Goal: Information Seeking & Learning: Learn about a topic

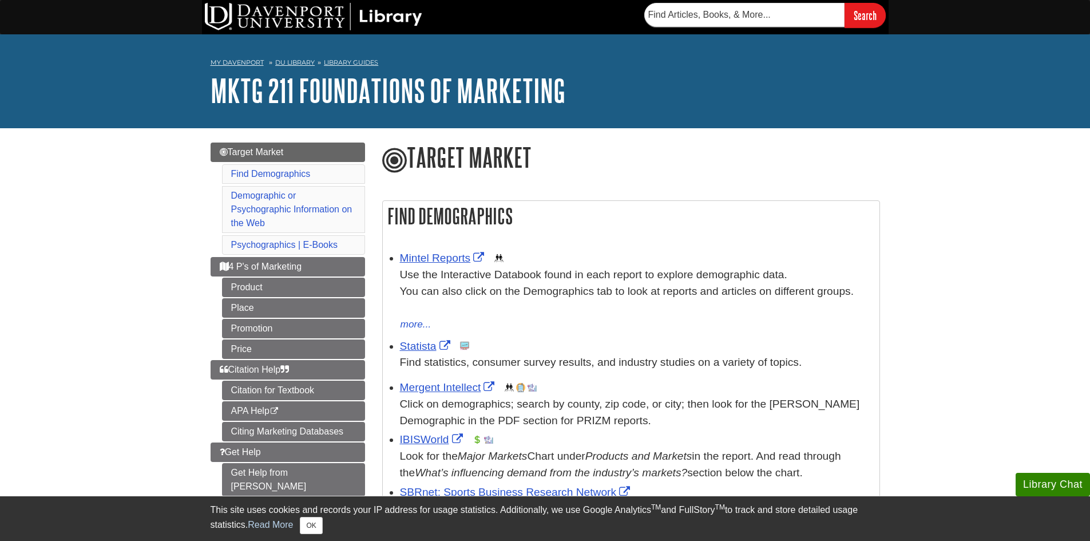
click at [329, 167] on li "Find Demographics" at bounding box center [293, 173] width 143 height 19
click at [322, 262] on link "4 P's of Marketing" at bounding box center [288, 266] width 154 height 19
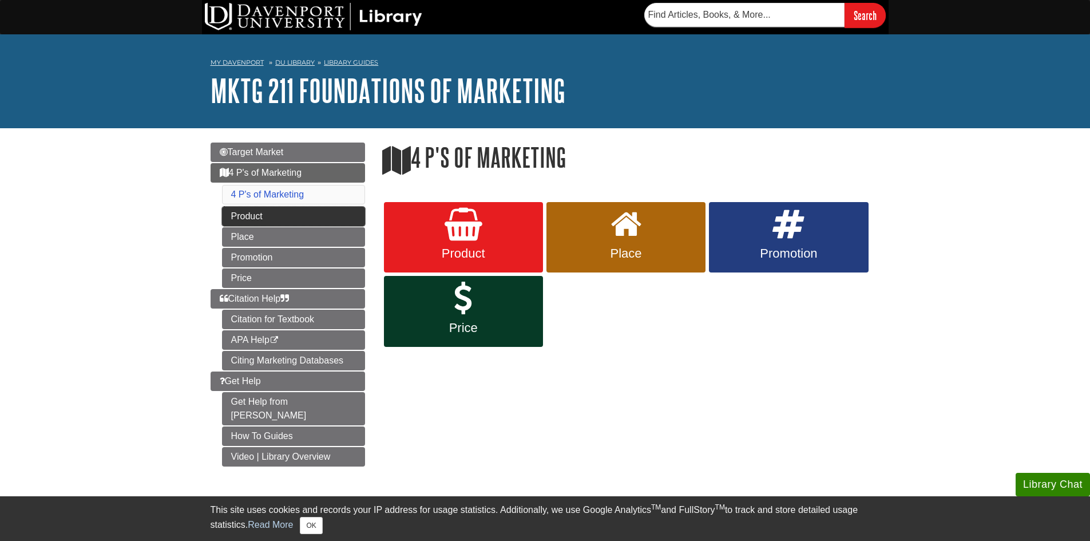
click at [322, 220] on link "Product" at bounding box center [293, 216] width 143 height 19
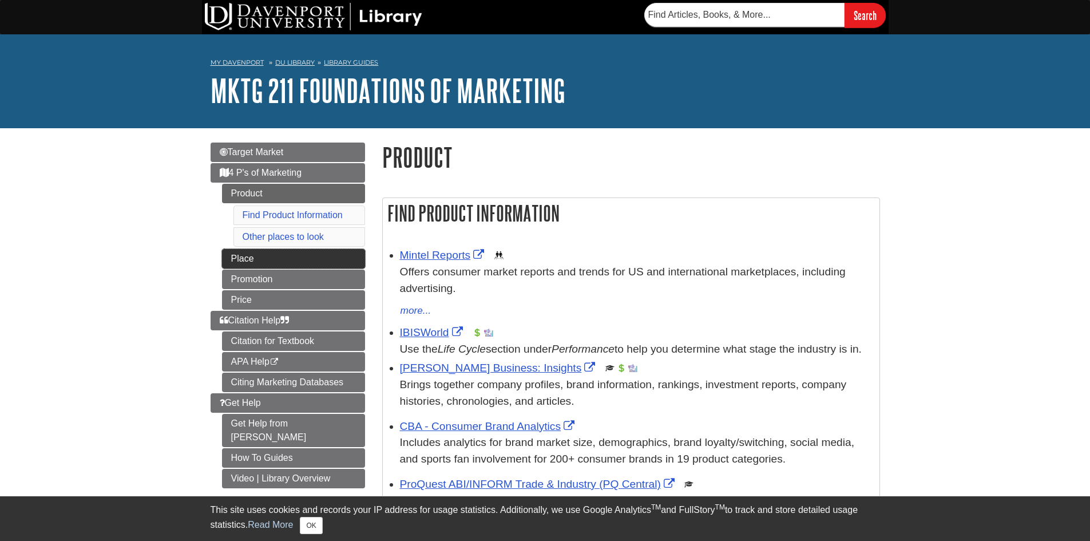
click at [319, 259] on link "Place" at bounding box center [293, 258] width 143 height 19
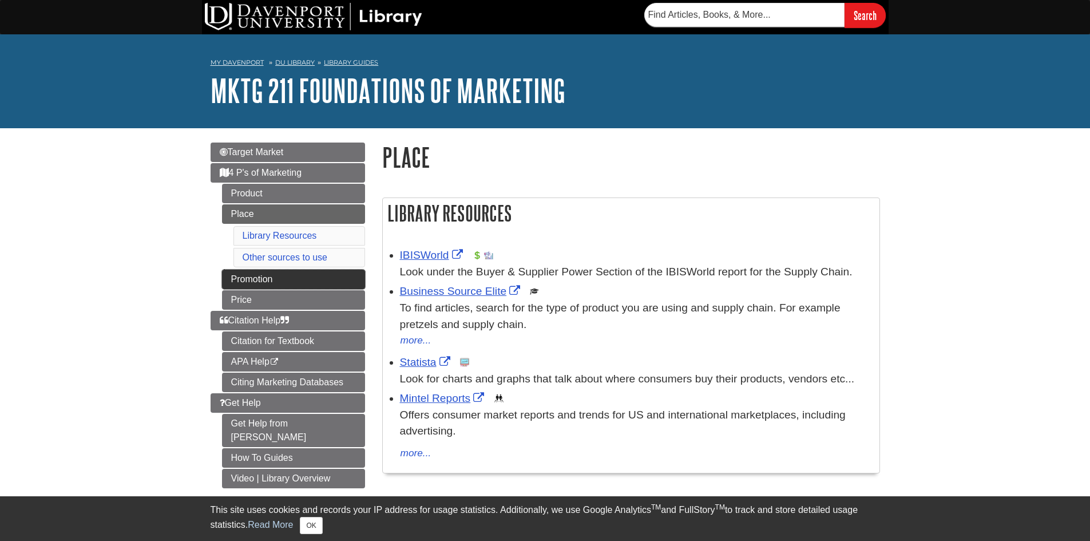
click at [320, 277] on link "Promotion" at bounding box center [293, 278] width 143 height 19
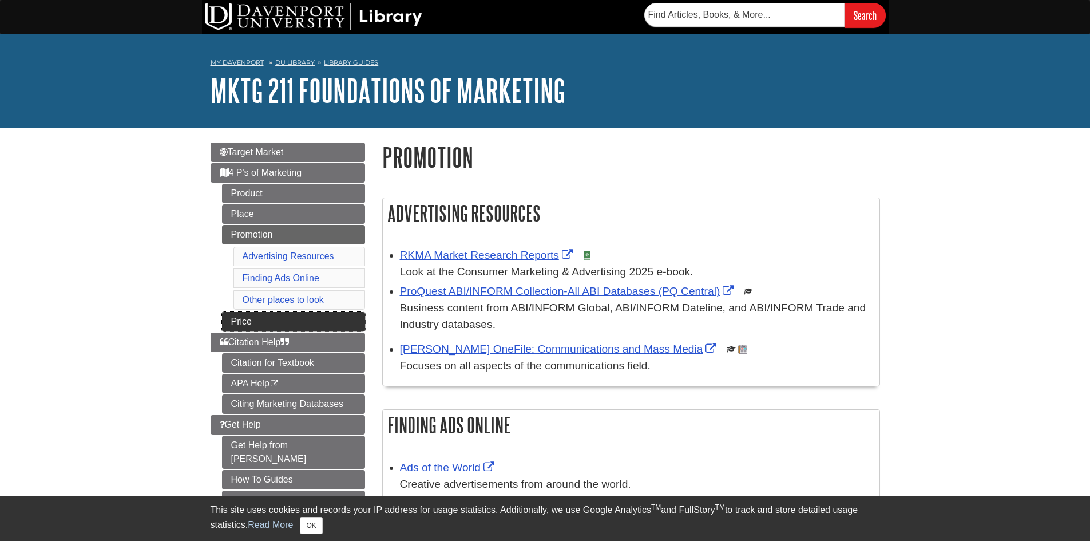
click at [315, 312] on link "Price" at bounding box center [293, 321] width 143 height 19
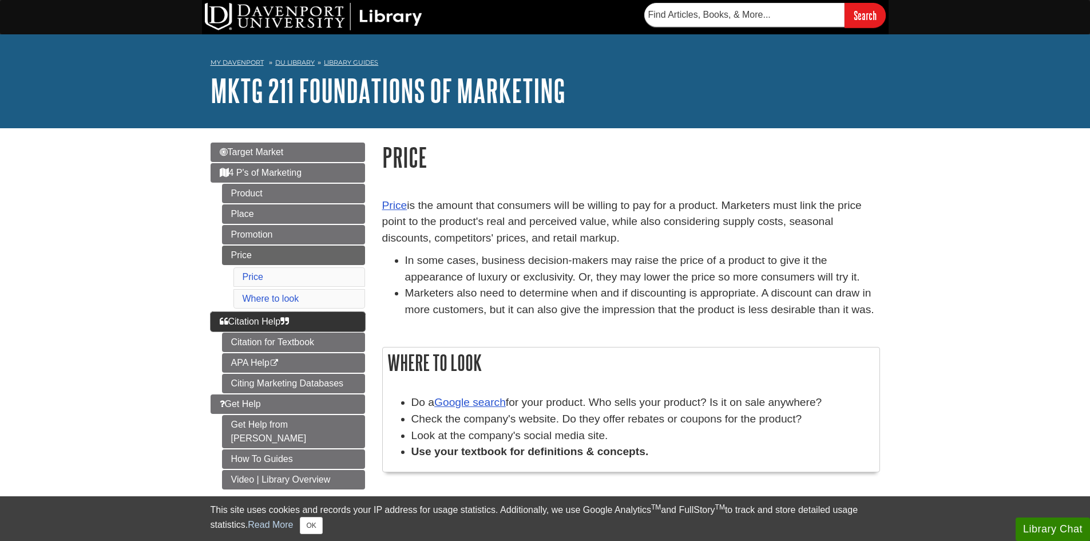
click at [313, 318] on link "Citation Help" at bounding box center [288, 321] width 154 height 19
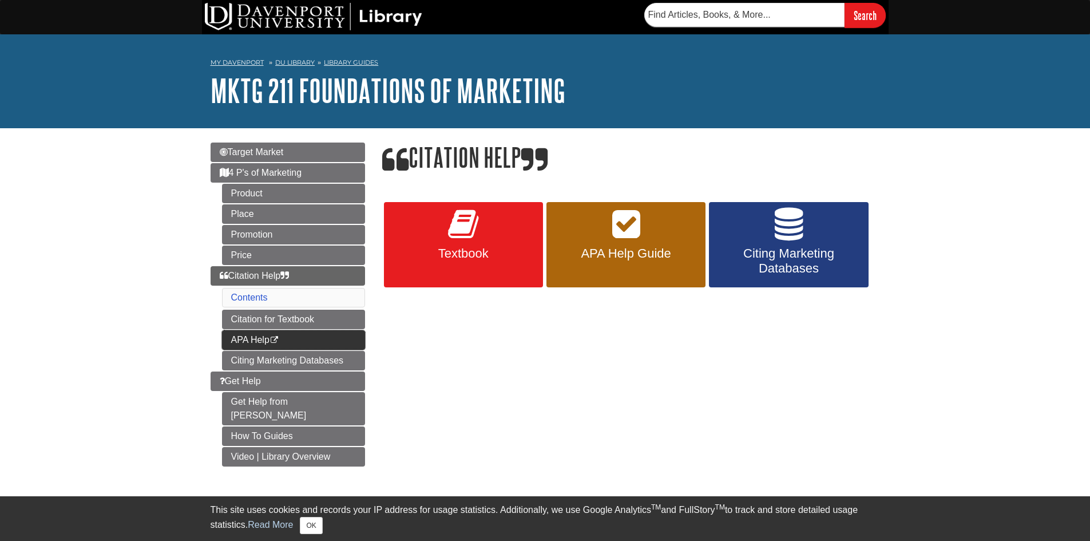
click at [315, 332] on link "APA Help This link opens in a new window" at bounding box center [293, 339] width 143 height 19
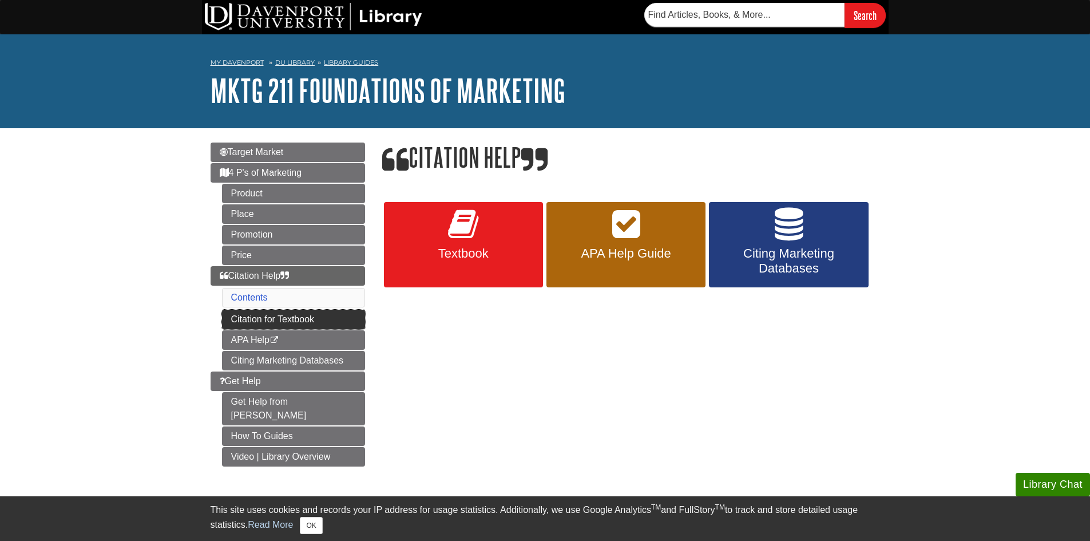
click at [299, 319] on link "Citation for Textbook" at bounding box center [293, 318] width 143 height 19
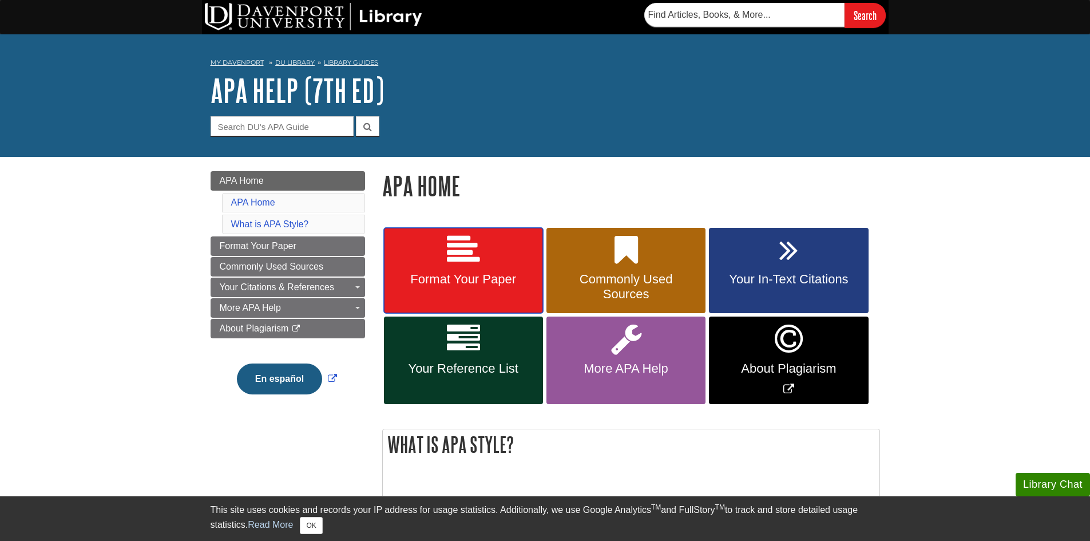
click at [502, 296] on link "Format Your Paper" at bounding box center [463, 271] width 159 height 86
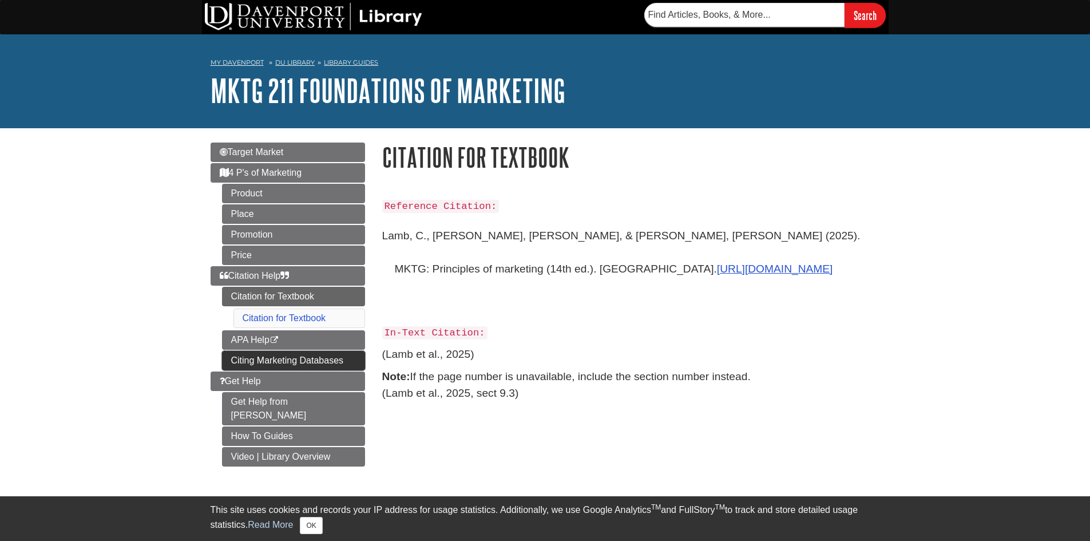
click at [321, 359] on link "Citing Marketing Databases" at bounding box center [293, 360] width 143 height 19
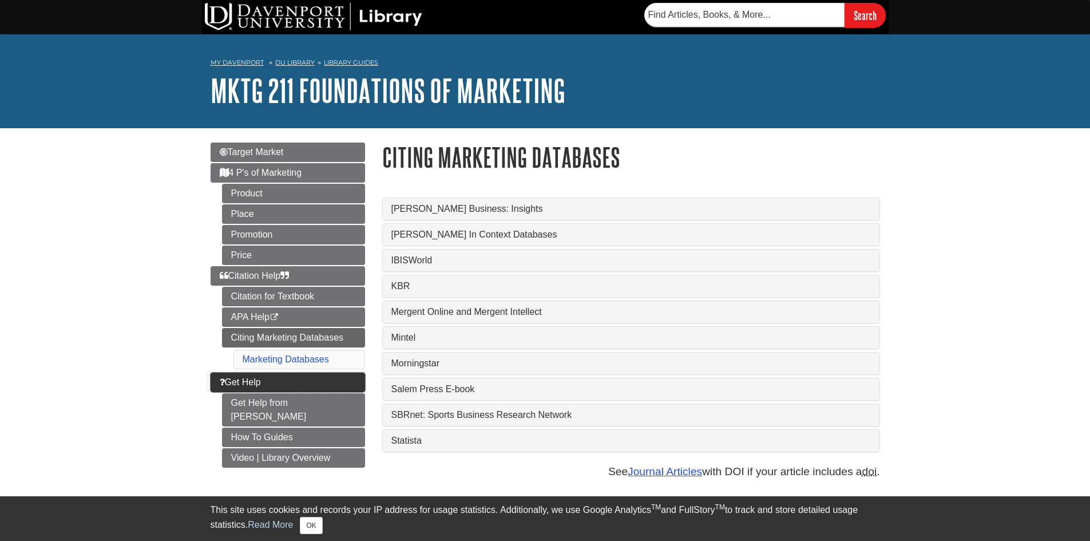
click at [334, 383] on link "Get Help" at bounding box center [288, 381] width 154 height 19
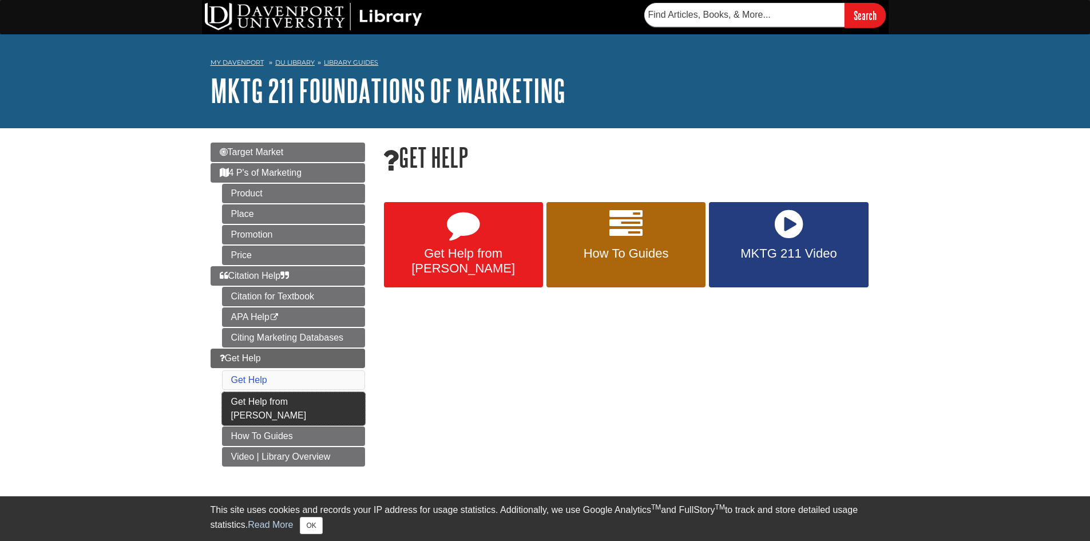
click at [350, 408] on link "Get Help from [PERSON_NAME]" at bounding box center [293, 408] width 143 height 33
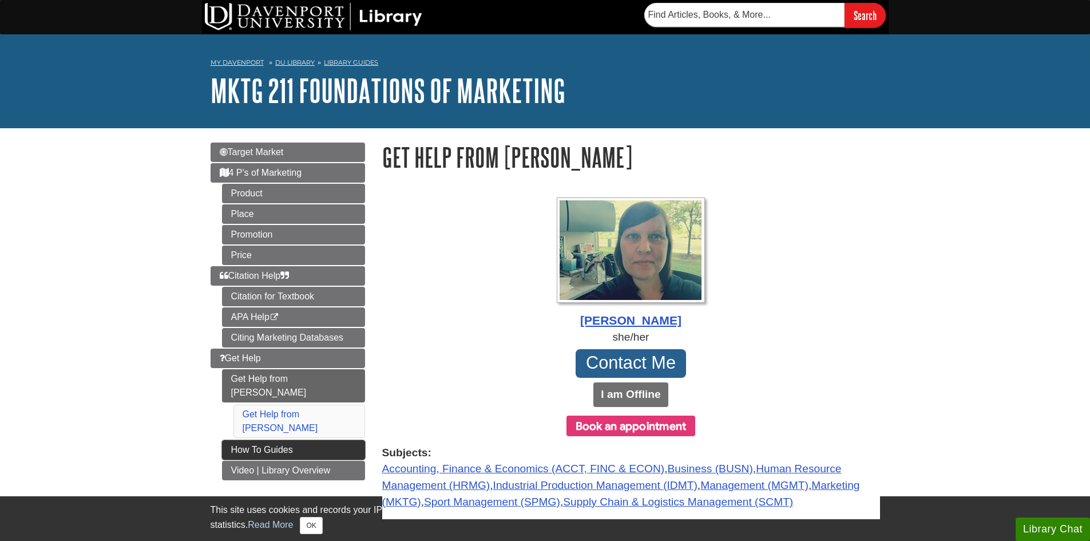
click at [349, 440] on link "How To Guides" at bounding box center [293, 449] width 143 height 19
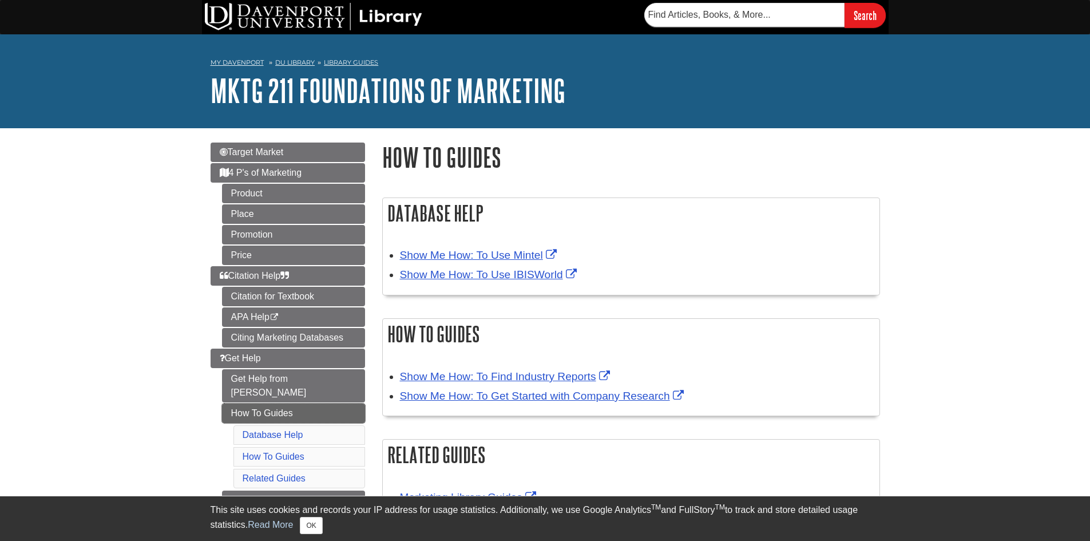
click at [331, 403] on link "How To Guides" at bounding box center [293, 412] width 143 height 19
click at [327, 384] on link "Get Help from [PERSON_NAME]" at bounding box center [293, 385] width 143 height 33
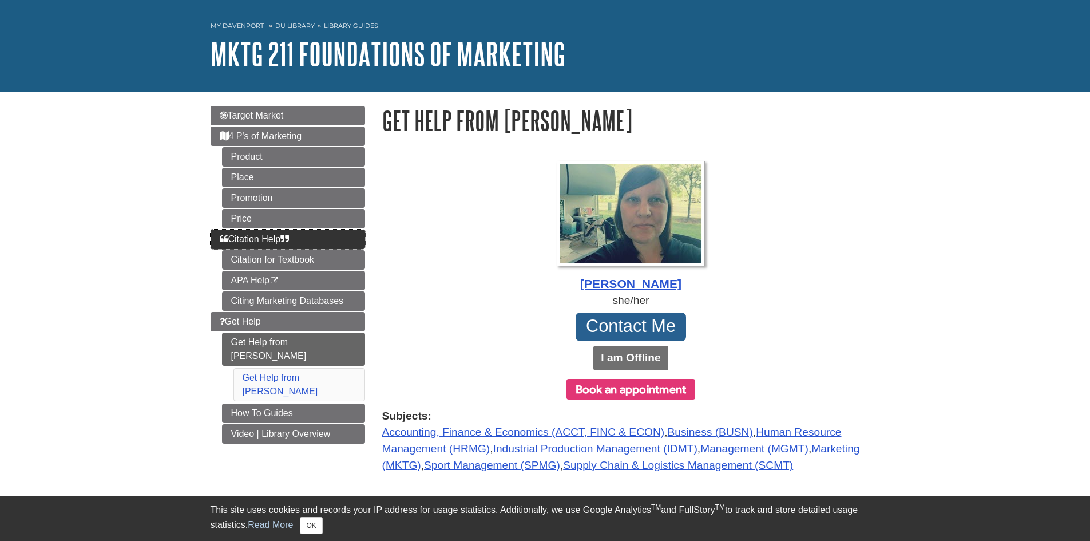
scroll to position [57, 0]
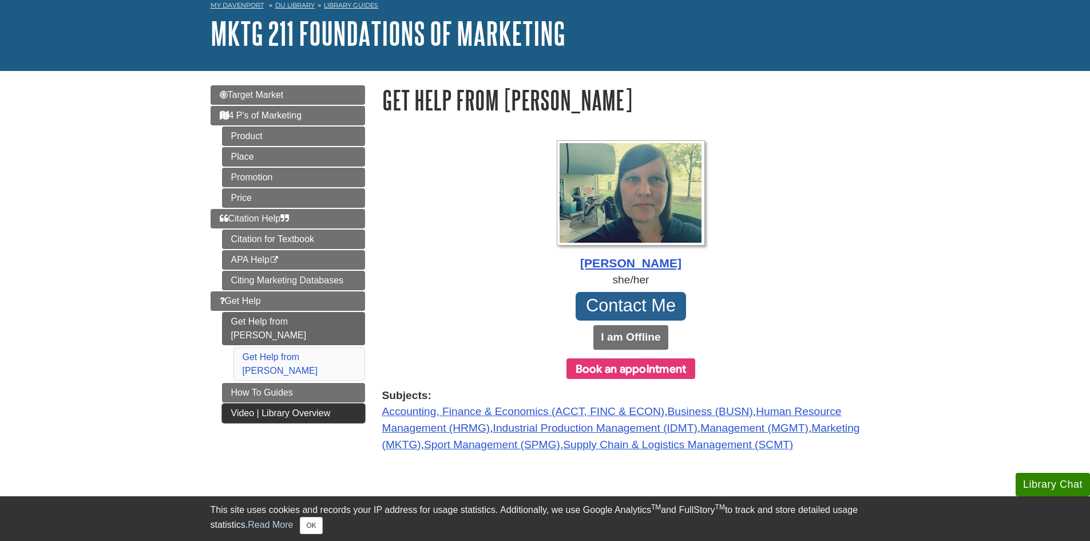
click at [293, 403] on link "Video | Library Overview" at bounding box center [293, 412] width 143 height 19
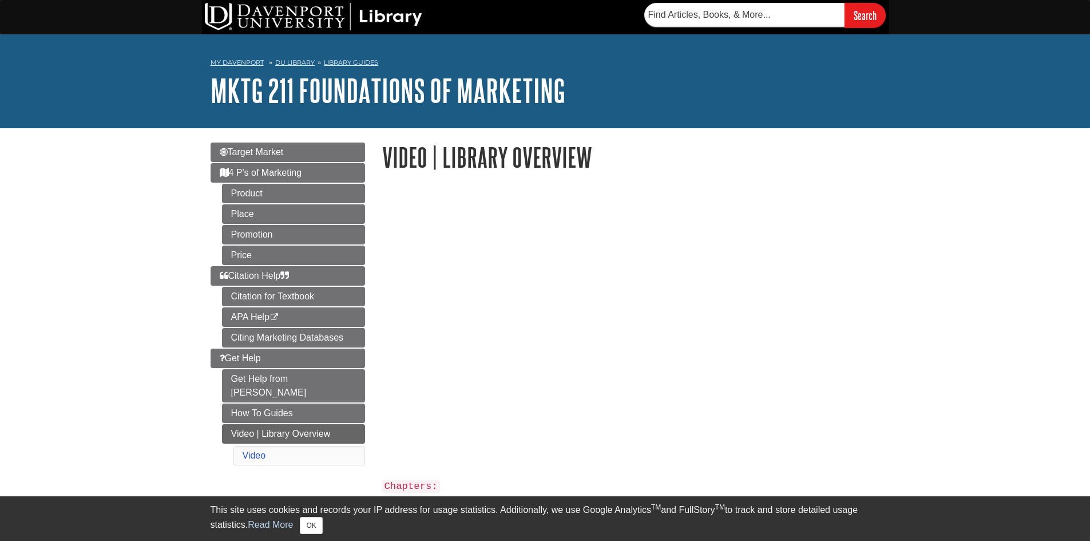
click at [313, 285] on li "Citation Help Citation for Textbook APA Help This link opens in a new window Ci…" at bounding box center [288, 306] width 154 height 81
click at [314, 292] on link "Citation for Textbook" at bounding box center [293, 296] width 143 height 19
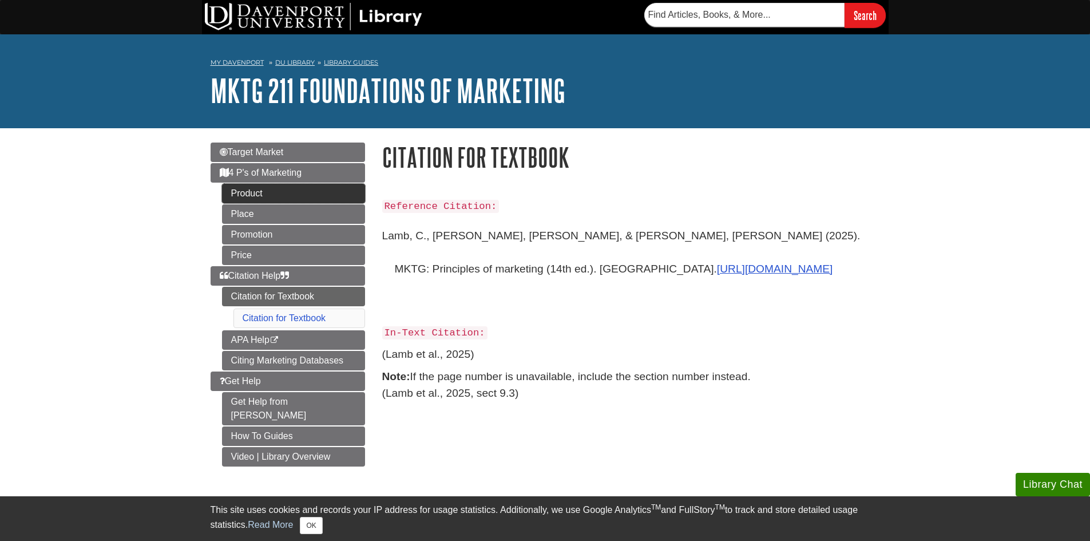
click at [308, 187] on link "Product" at bounding box center [293, 193] width 143 height 19
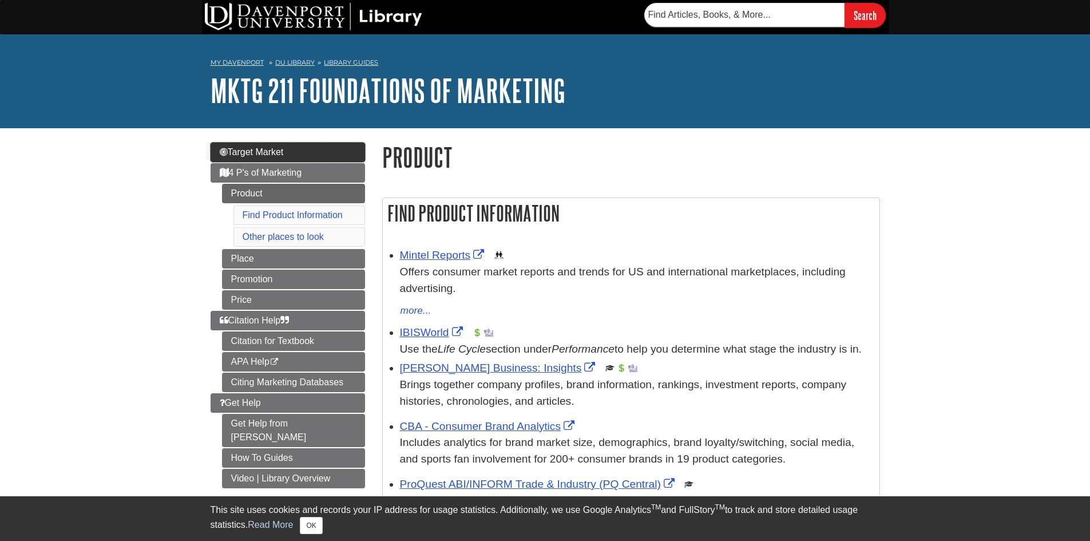
click at [317, 154] on link "Target Market" at bounding box center [288, 151] width 154 height 19
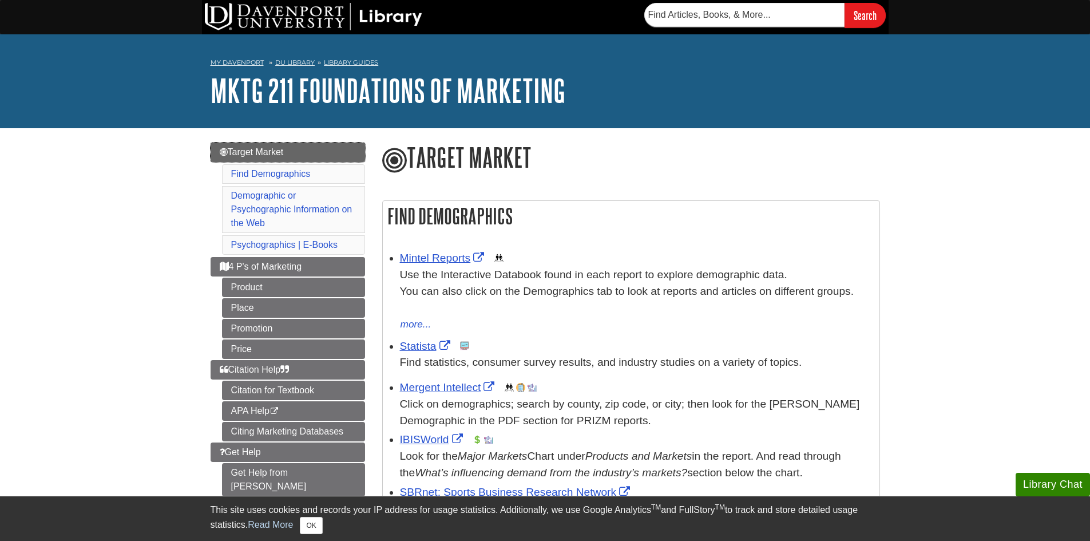
click at [300, 155] on link "Target Market" at bounding box center [288, 151] width 154 height 19
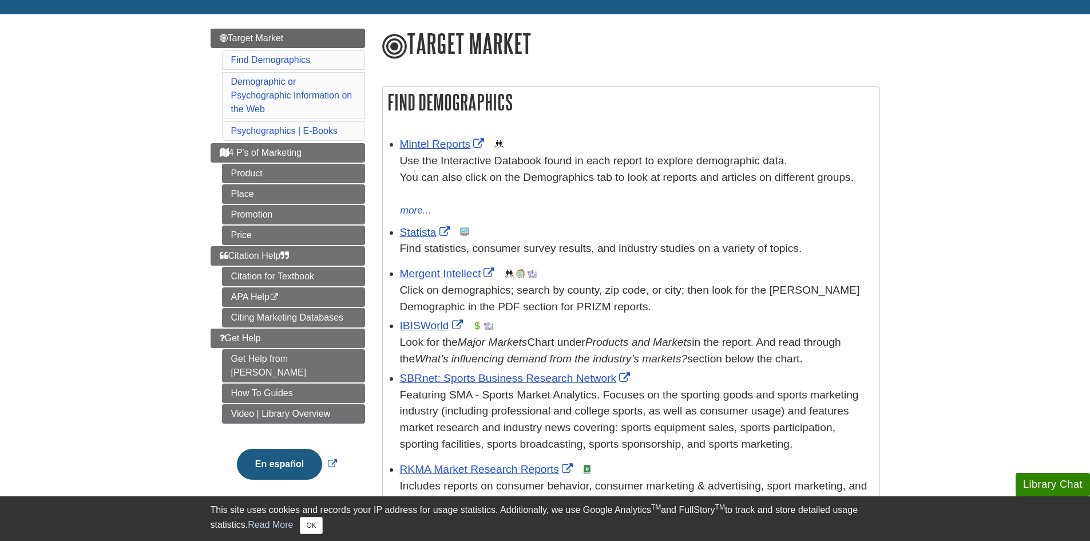
scroll to position [114, 0]
click at [423, 315] on li "IBISWorld This link opens in a new window Look for the Major Markets Chart unde…" at bounding box center [637, 340] width 474 height 52
click at [423, 322] on link "IBISWorld" at bounding box center [433, 325] width 66 height 12
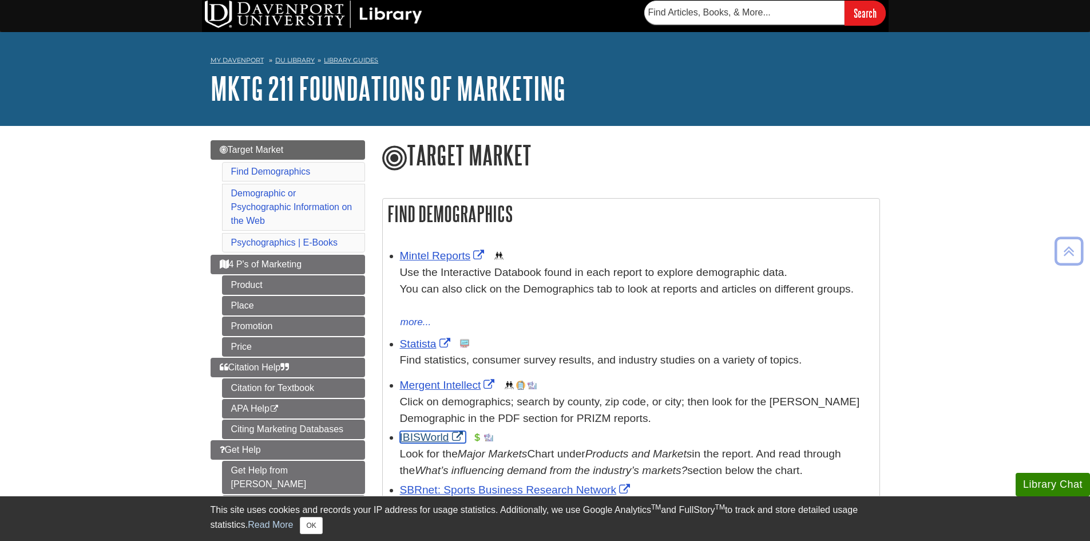
scroll to position [0, 0]
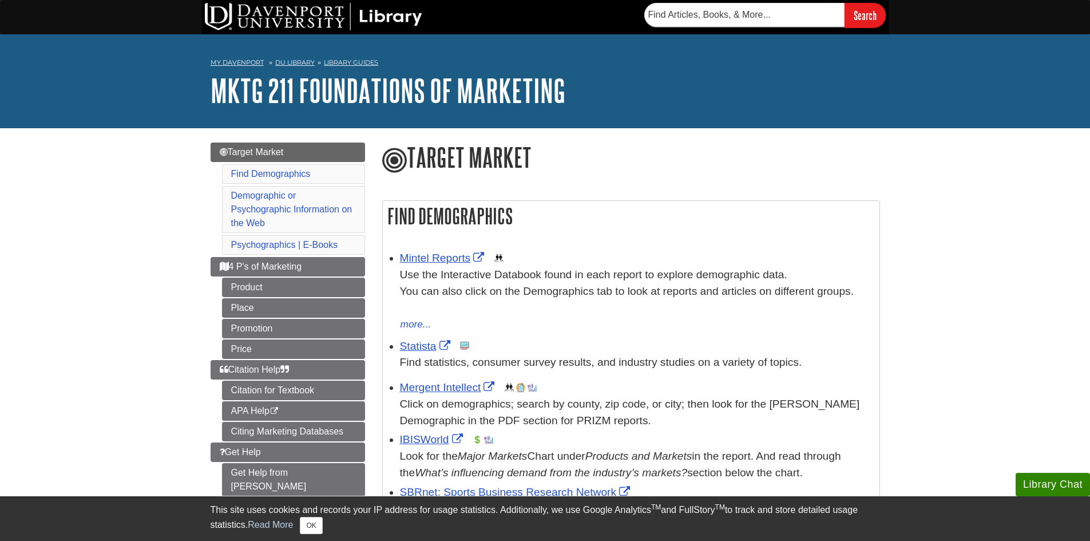
click at [446, 264] on div "Mintel Reports This link opens in a new window Use the Interactive Databook fou…" at bounding box center [637, 291] width 474 height 82
click at [446, 260] on link "Mintel Reports" at bounding box center [444, 258] width 88 height 12
click at [414, 343] on link "Statista" at bounding box center [426, 346] width 53 height 12
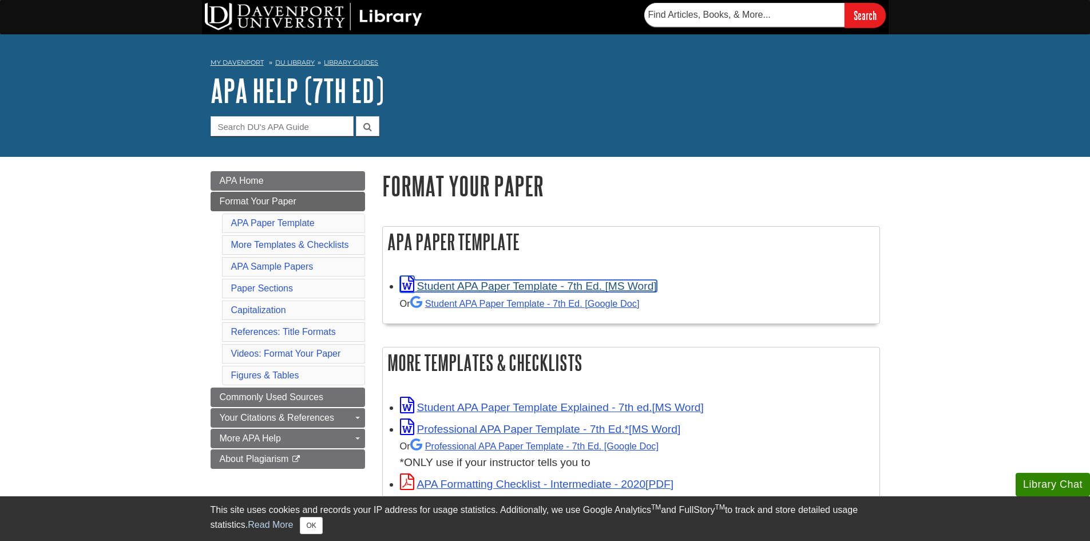
click at [512, 280] on link "Student APA Paper Template - 7th Ed. [MS Word]" at bounding box center [528, 286] width 257 height 12
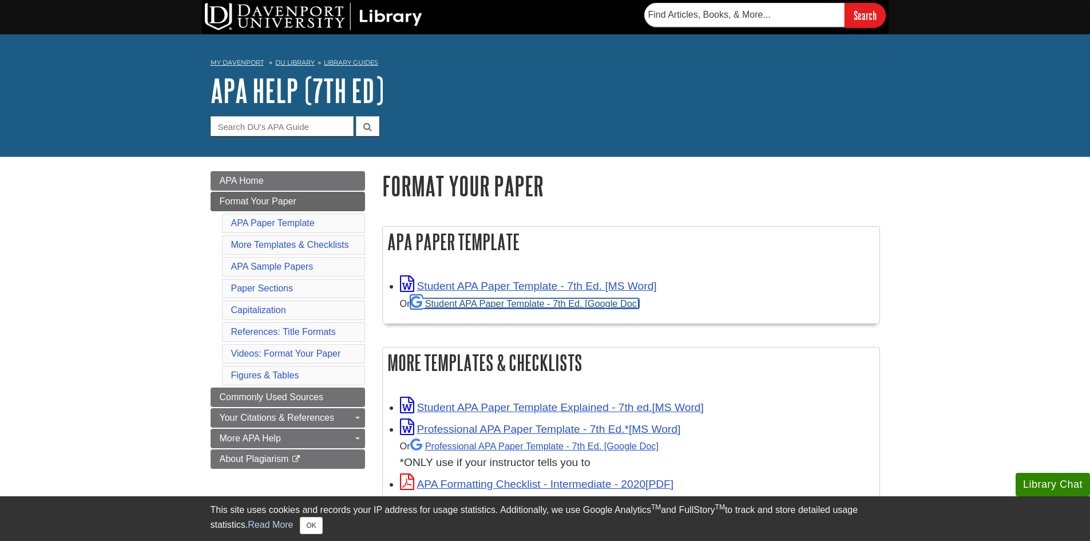
click at [519, 301] on link "Student APA Paper Template - 7th Ed. [Google Doc]" at bounding box center [524, 303] width 229 height 10
